Goal: Task Accomplishment & Management: Manage account settings

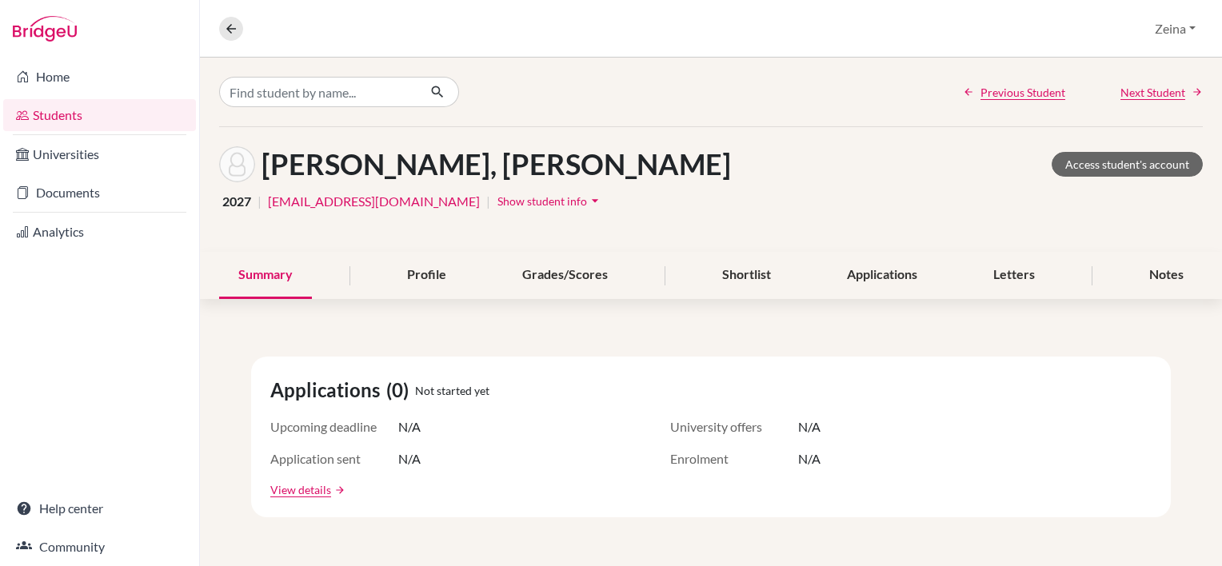
click at [81, 117] on link "Students" at bounding box center [99, 115] width 193 height 32
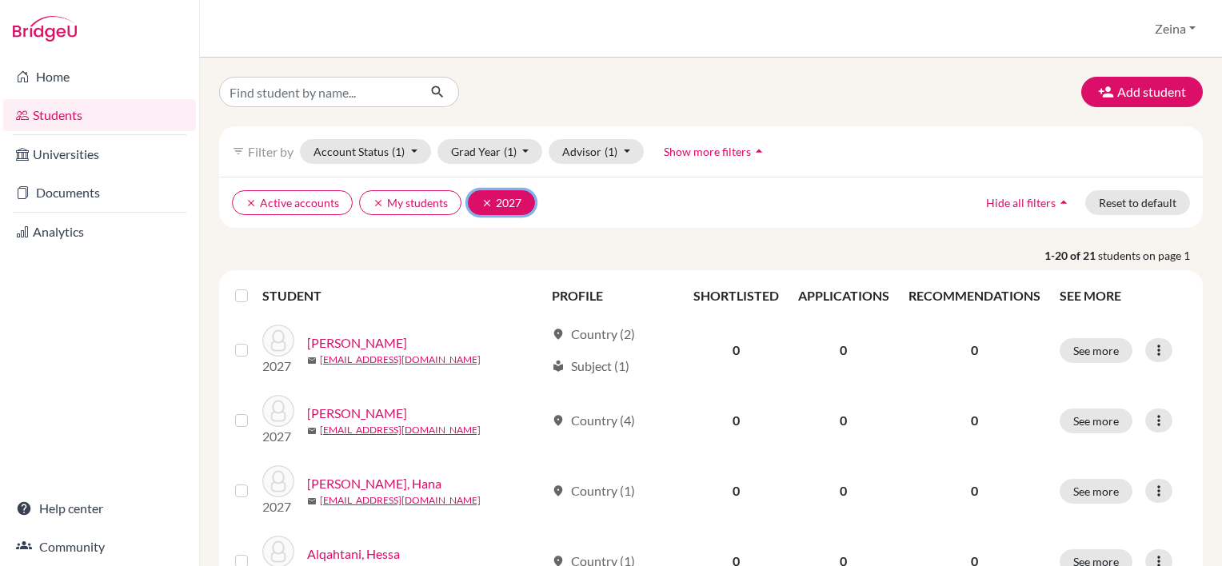
click at [486, 197] on icon "clear" at bounding box center [486, 202] width 11 height 11
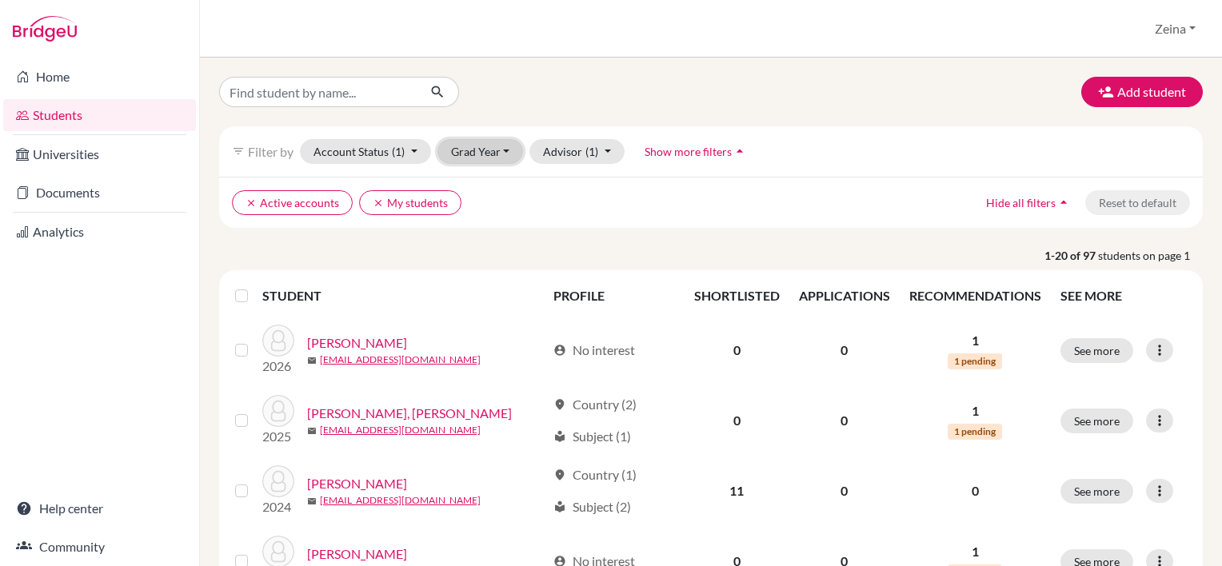
click at [508, 154] on button "Grad Year" at bounding box center [480, 151] width 86 height 25
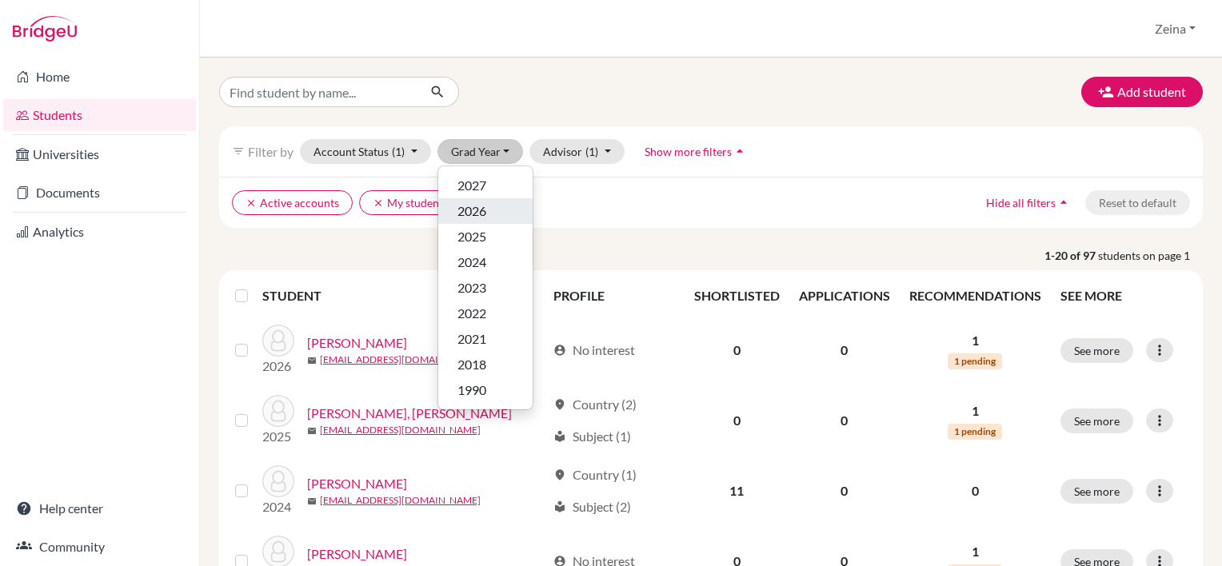
click at [492, 202] on div "2026" at bounding box center [485, 210] width 56 height 19
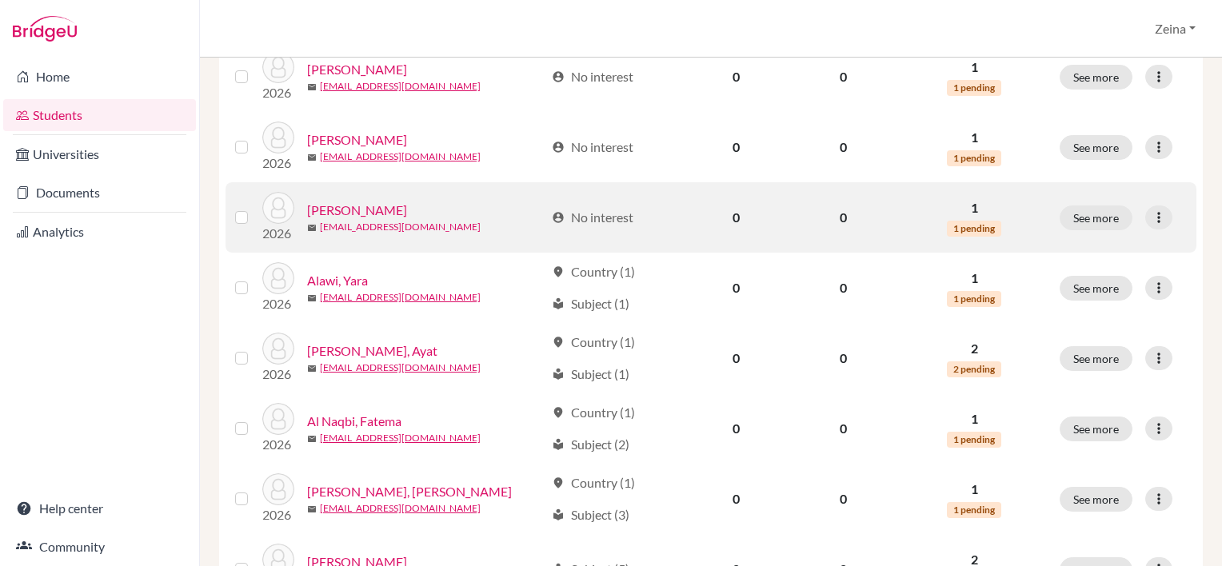
scroll to position [304, 0]
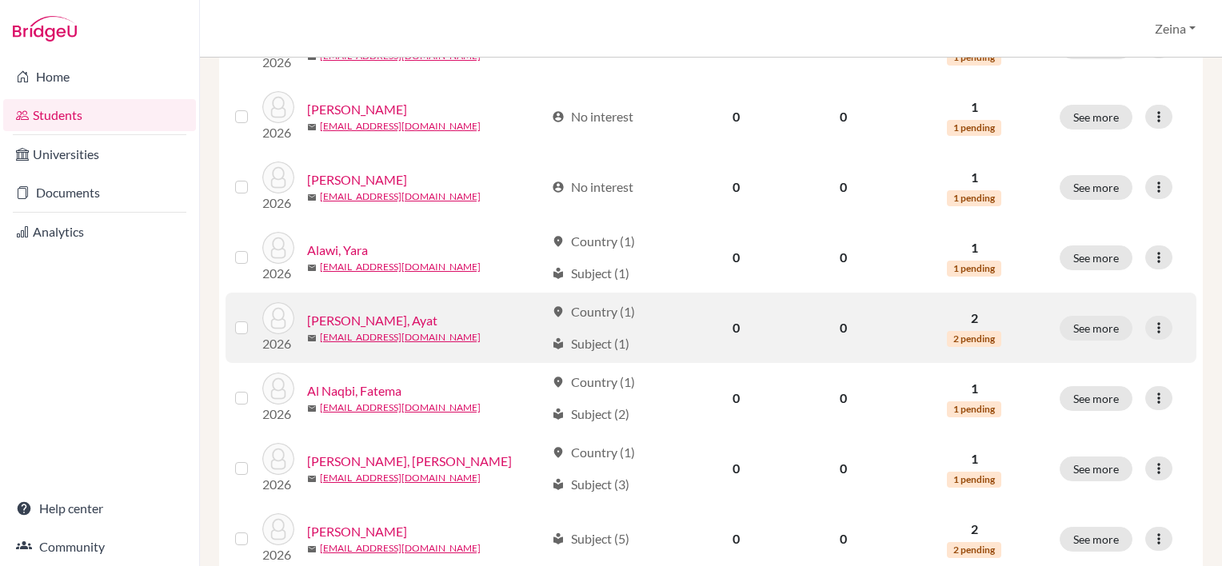
click at [365, 317] on link "Al Dawoodi, Ayat" at bounding box center [372, 320] width 130 height 19
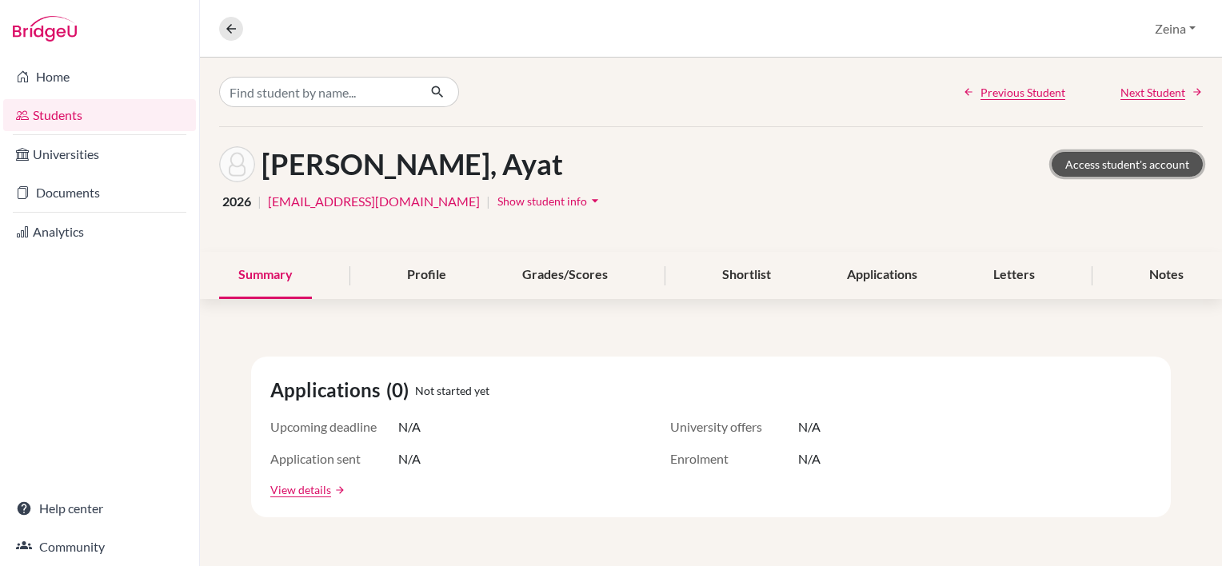
click at [1103, 160] on link "Access student's account" at bounding box center [1126, 164] width 151 height 25
